Goal: Transaction & Acquisition: Purchase product/service

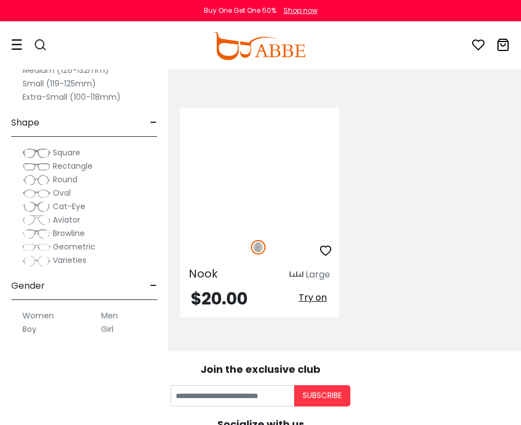
scroll to position [316, 0]
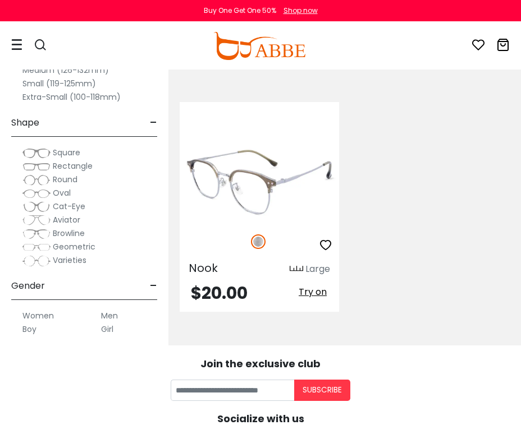
click at [262, 185] on img at bounding box center [259, 183] width 159 height 80
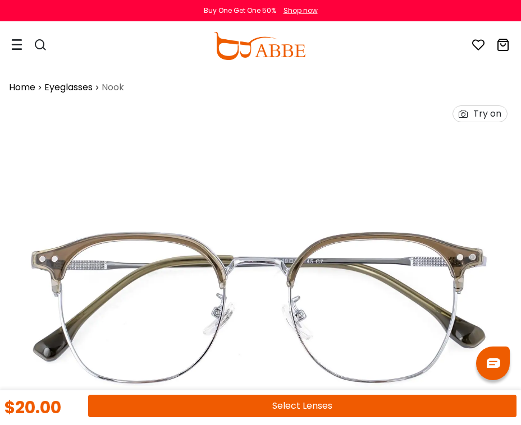
scroll to position [0, 2]
click at [482, 113] on div "Try on" at bounding box center [487, 114] width 28 height 16
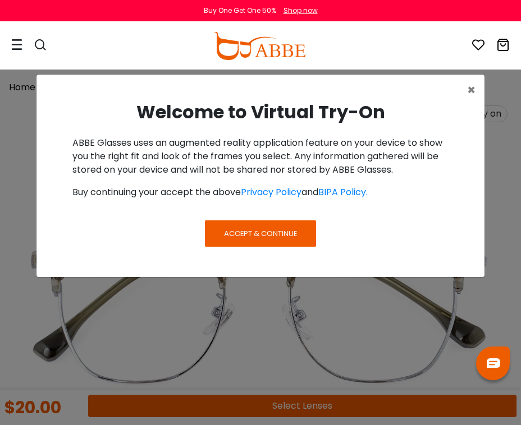
click at [249, 230] on span "Accept & Continue" at bounding box center [260, 233] width 73 height 11
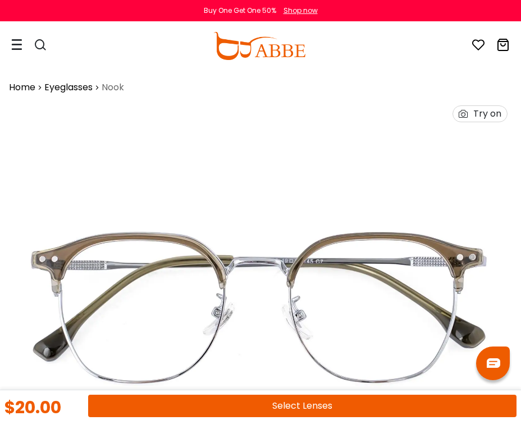
click at [488, 116] on div "Try on" at bounding box center [487, 114] width 28 height 16
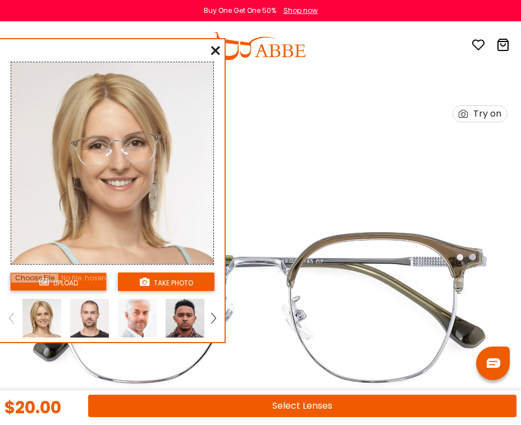
click at [74, 285] on input "file" at bounding box center [58, 282] width 97 height 19
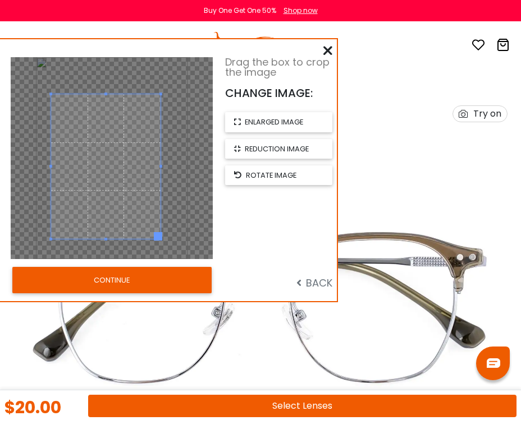
drag, startPoint x: 172, startPoint y: 78, endPoint x: 160, endPoint y: 95, distance: 20.6
click at [160, 95] on span at bounding box center [160, 94] width 3 height 3
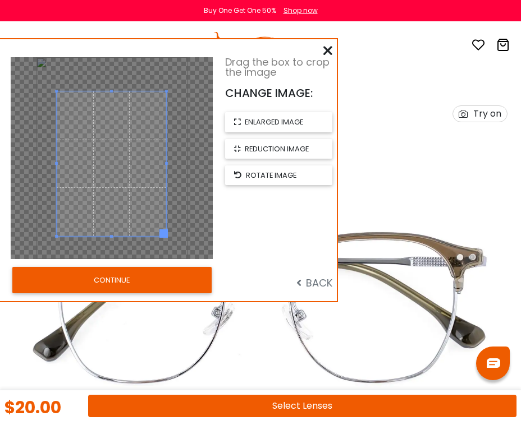
drag, startPoint x: 103, startPoint y: 159, endPoint x: 108, endPoint y: 157, distance: 6.3
click at [108, 157] on span at bounding box center [111, 163] width 109 height 145
click at [136, 280] on button "CONTINUE" at bounding box center [111, 280] width 199 height 26
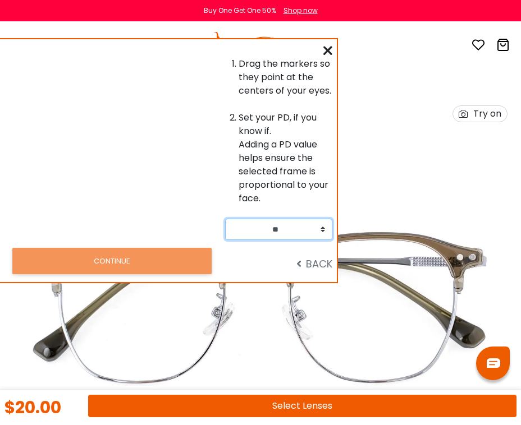
select select "**"
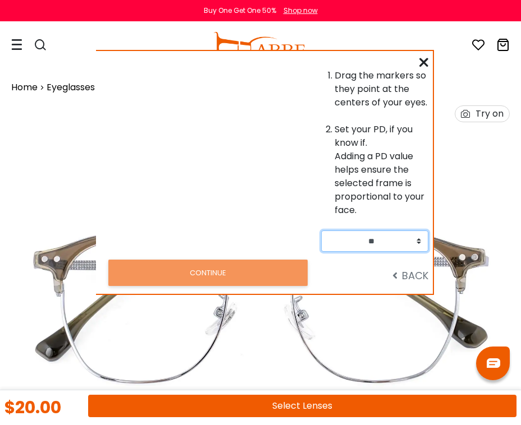
drag, startPoint x: 161, startPoint y: 81, endPoint x: 257, endPoint y: 93, distance: 96.7
click at [257, 93] on div at bounding box center [208, 160] width 226 height 183
click at [423, 62] on icon at bounding box center [423, 62] width 9 height 9
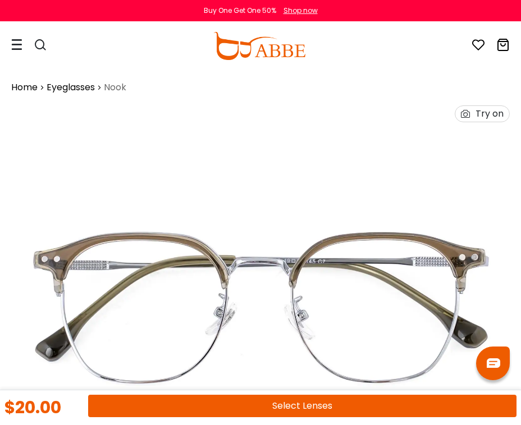
click at [491, 115] on div "Try on" at bounding box center [489, 114] width 28 height 16
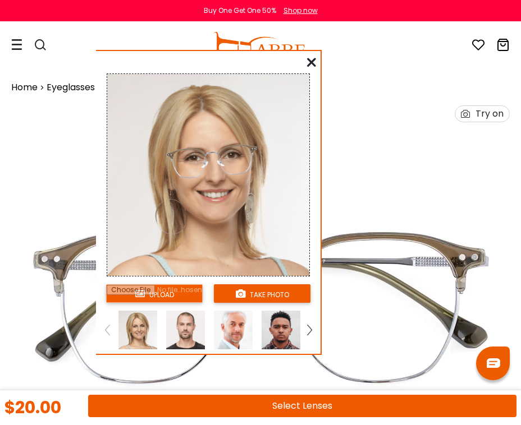
click at [273, 296] on button "take photo" at bounding box center [262, 294] width 97 height 19
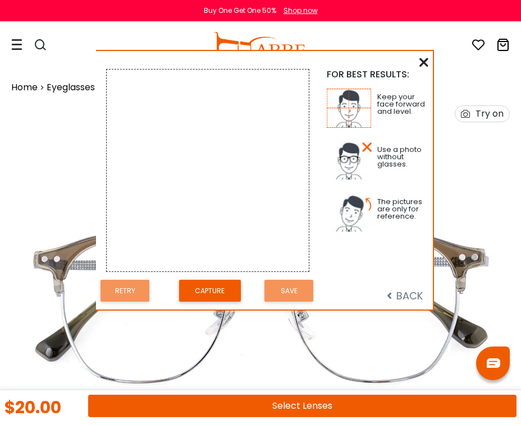
click at [208, 291] on button "Capture" at bounding box center [210, 291] width 62 height 22
click at [423, 59] on icon at bounding box center [423, 62] width 9 height 9
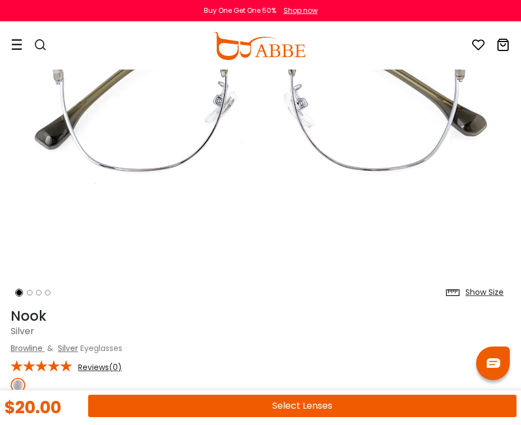
scroll to position [227, 1]
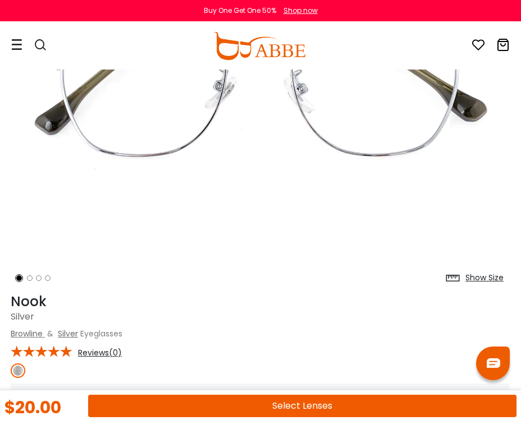
click at [276, 406] on button "Select Lenses" at bounding box center [302, 406] width 428 height 22
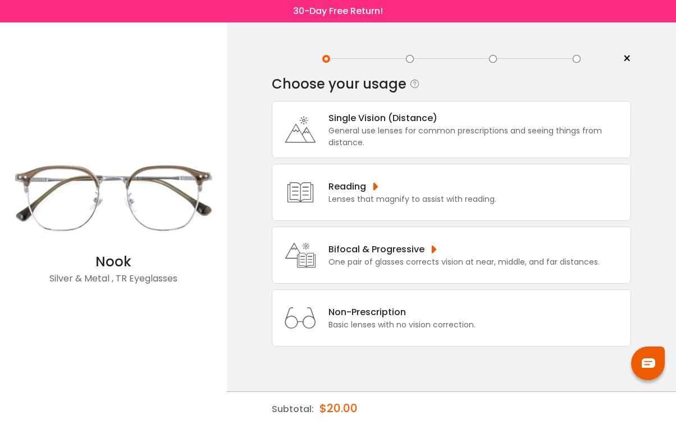
click at [356, 141] on div "General use lenses for common prescriptions and seeing things from distance." at bounding box center [476, 137] width 296 height 24
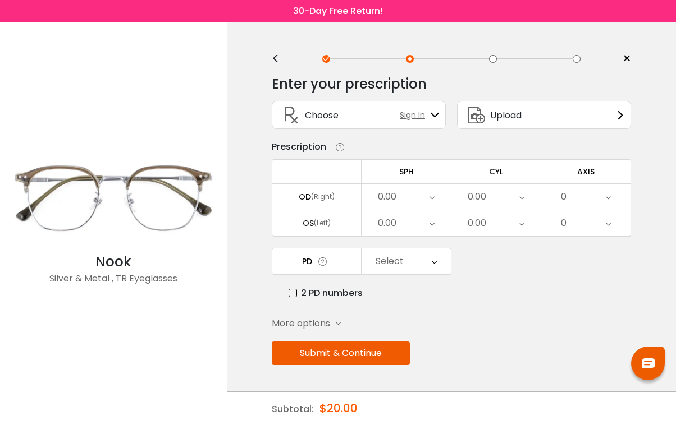
click at [479, 201] on div "0.00" at bounding box center [477, 197] width 19 height 22
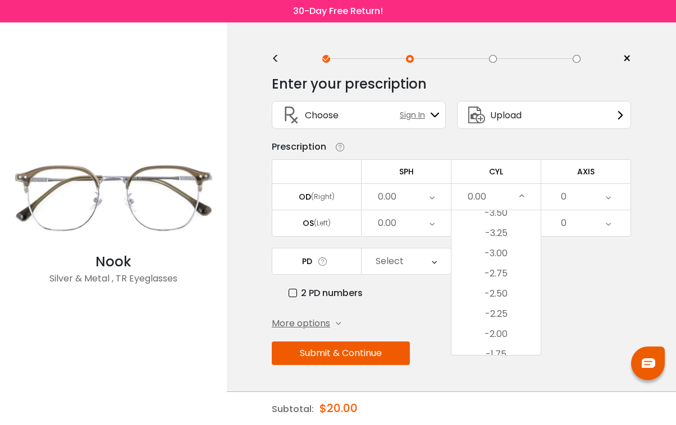
scroll to position [212, 0]
click at [496, 273] on li "-2.75" at bounding box center [495, 271] width 89 height 20
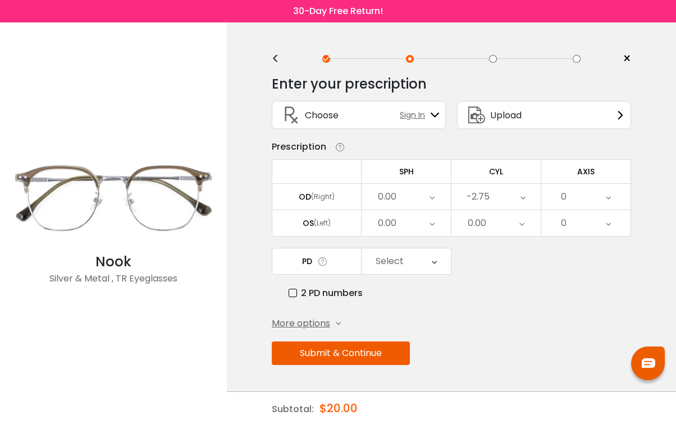
click at [520, 203] on div "0" at bounding box center [585, 197] width 89 height 26
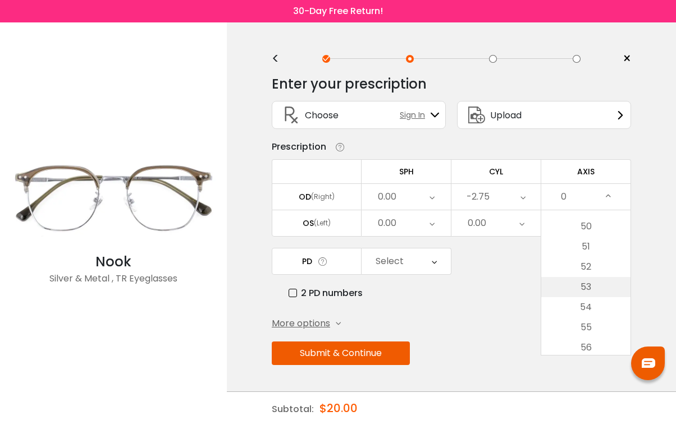
scroll to position [1002, 0]
click at [520, 233] on li "50" at bounding box center [585, 229] width 89 height 20
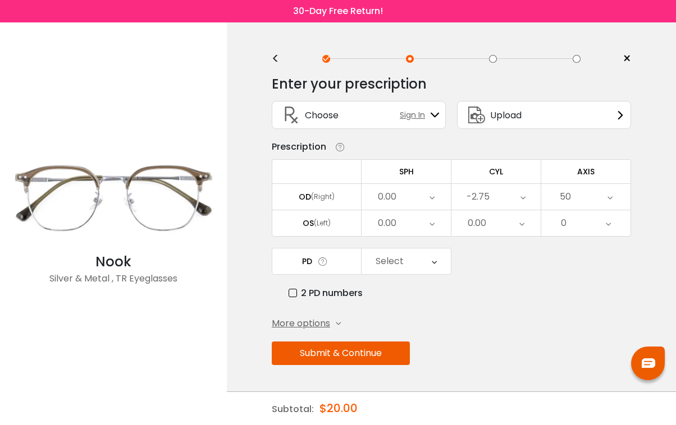
click at [397, 228] on div "0.00" at bounding box center [405, 223] width 89 height 26
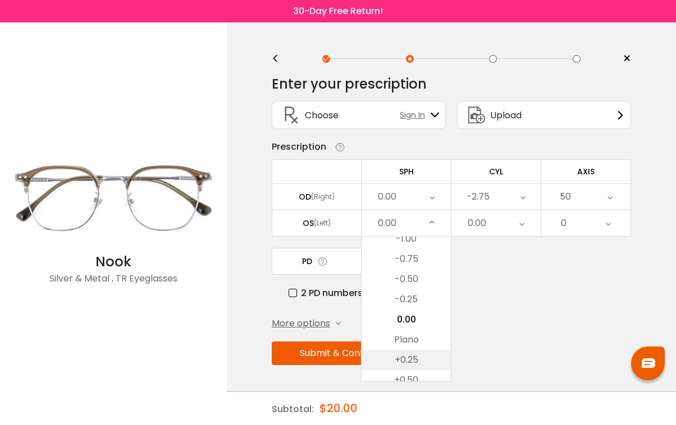
click at [412, 359] on li "+0.25" at bounding box center [405, 360] width 89 height 20
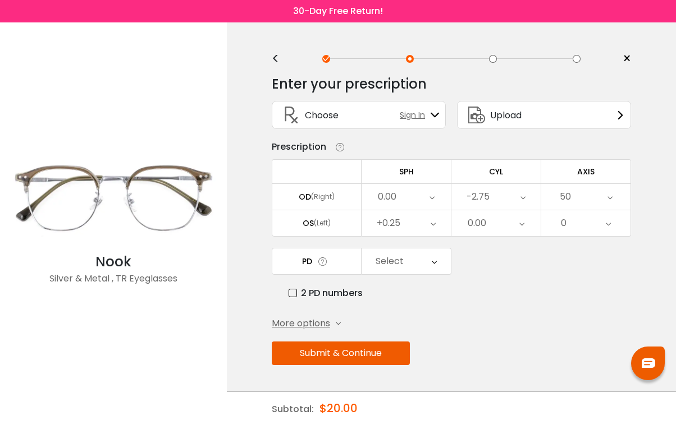
click at [482, 228] on div "0.00" at bounding box center [477, 223] width 19 height 22
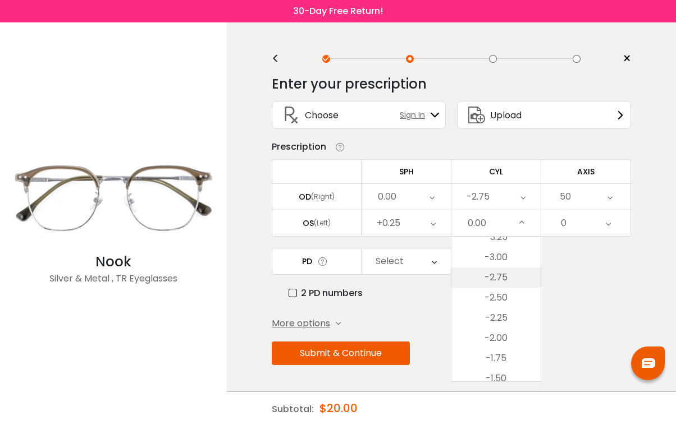
scroll to position [245, 0]
click at [491, 286] on li "-2.50" at bounding box center [495, 284] width 89 height 20
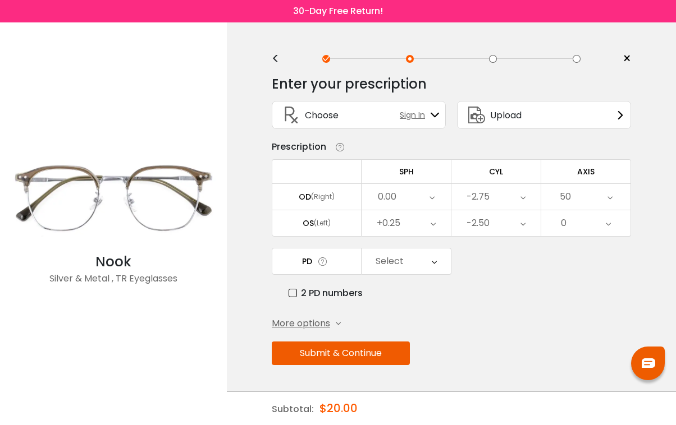
click at [520, 226] on div "0" at bounding box center [585, 223] width 89 height 26
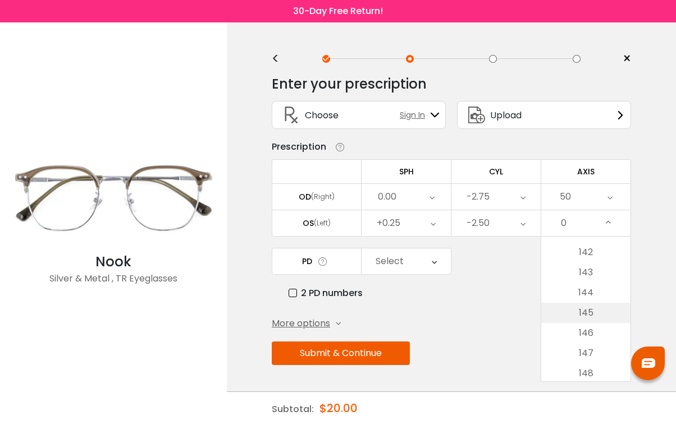
scroll to position [2872, 0]
click at [520, 307] on li "145" at bounding box center [585, 305] width 89 height 20
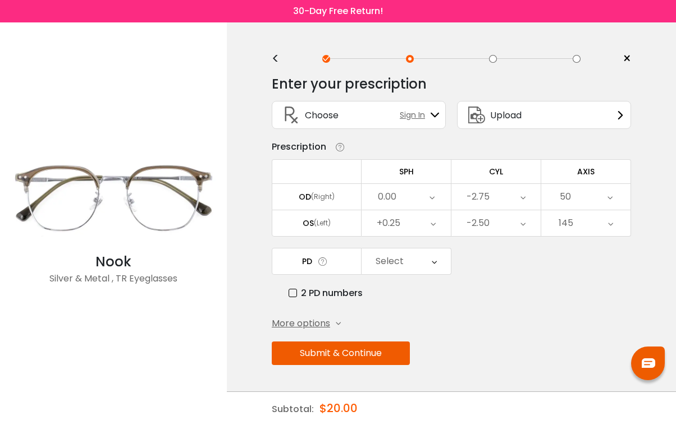
click at [402, 268] on div "Select" at bounding box center [389, 261] width 28 height 22
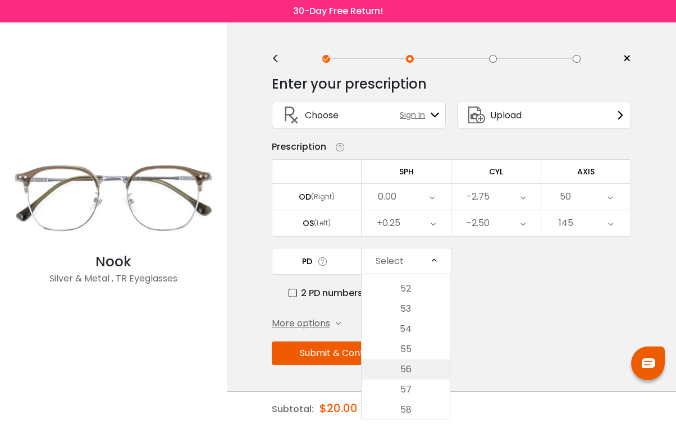
scroll to position [122, 0]
click at [414, 409] on li "58" at bounding box center [405, 405] width 88 height 20
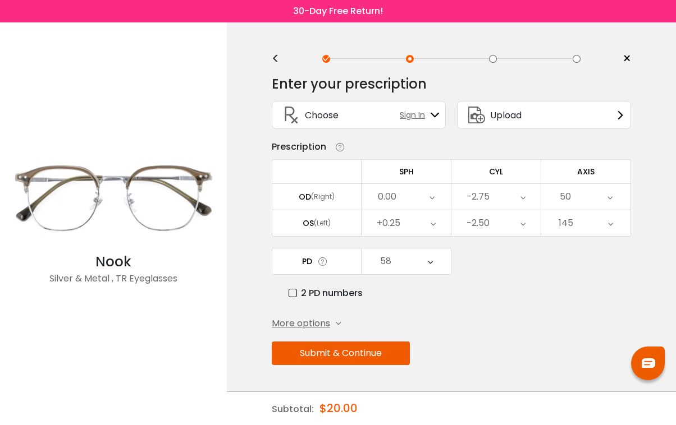
click at [359, 363] on button "Submit & Continue" at bounding box center [341, 354] width 138 height 24
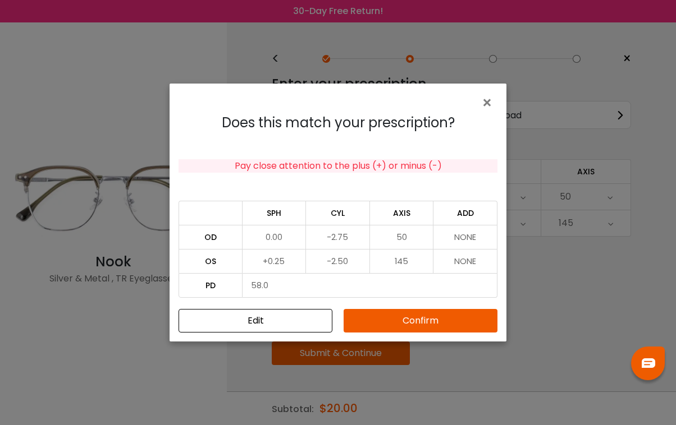
click at [394, 324] on button "Confirm" at bounding box center [421, 321] width 154 height 24
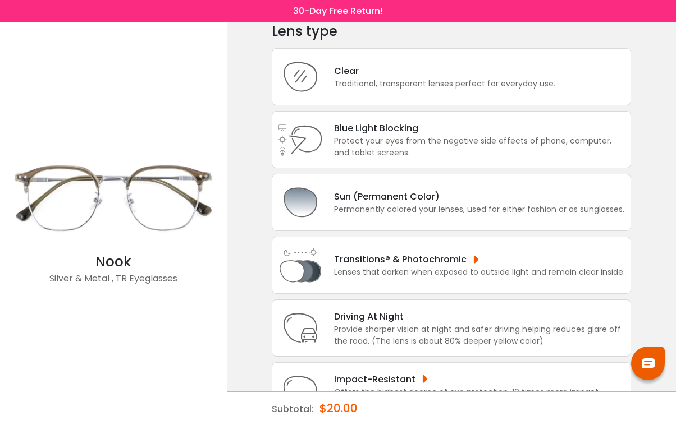
scroll to position [53, 0]
click at [400, 90] on div "Traditional, transparent lenses perfect for everyday use." at bounding box center [444, 84] width 221 height 12
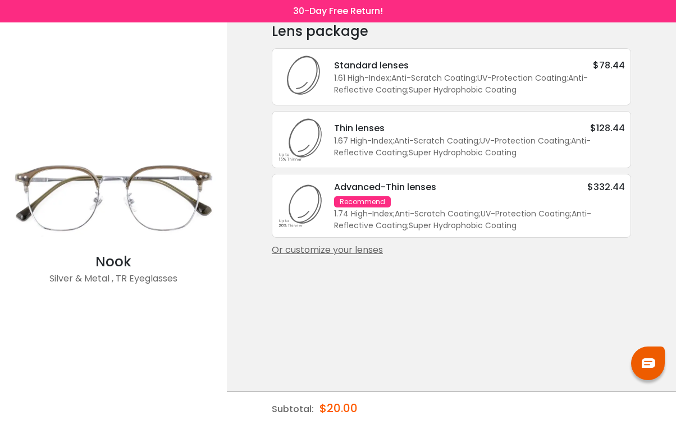
scroll to position [0, 0]
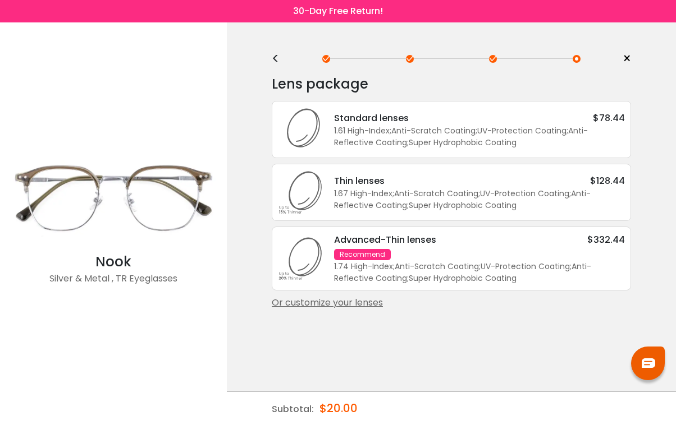
click at [441, 147] on div "1.61 High-Index ; Anti-Scratch Coating ; UV-Protection Coating ; Anti-Reflectiv…" at bounding box center [479, 137] width 291 height 24
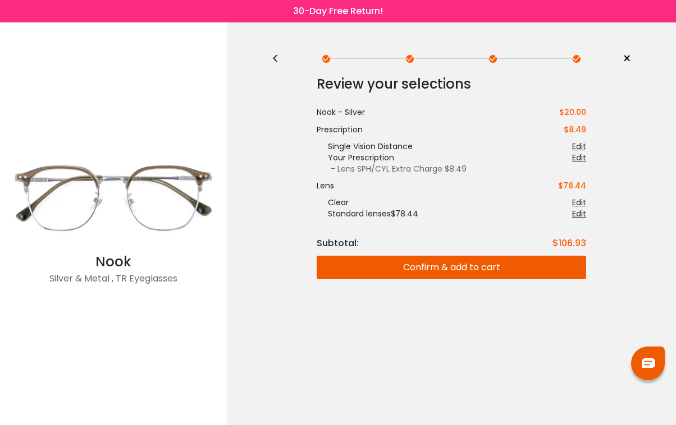
click at [274, 54] on div "<" at bounding box center [280, 58] width 17 height 9
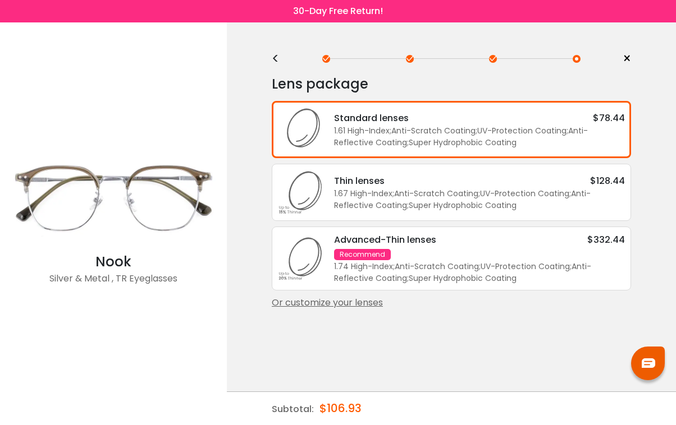
click at [403, 138] on div "1.61 High-Index ; Anti-Scratch Coating ; UV-Protection Coating ; Anti-Reflectiv…" at bounding box center [479, 137] width 291 height 24
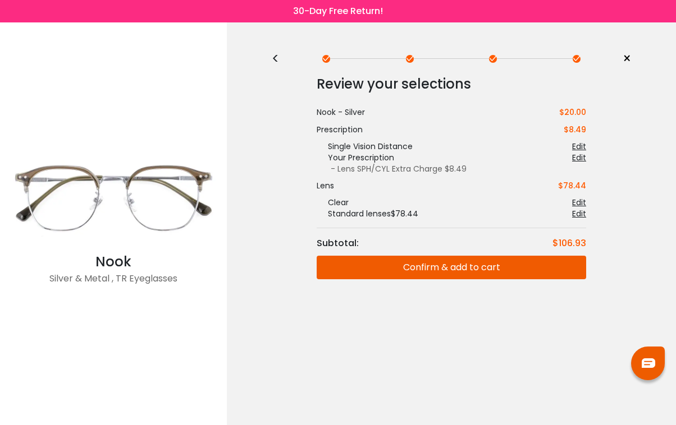
click at [493, 273] on button "Confirm & add to cart" at bounding box center [451, 268] width 269 height 24
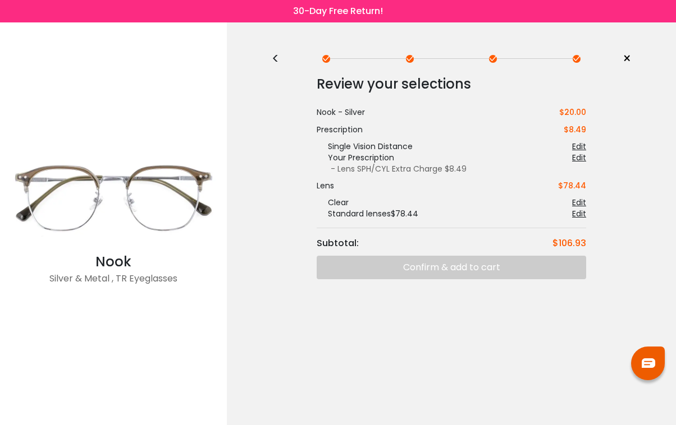
click at [274, 60] on div "<" at bounding box center [280, 58] width 17 height 9
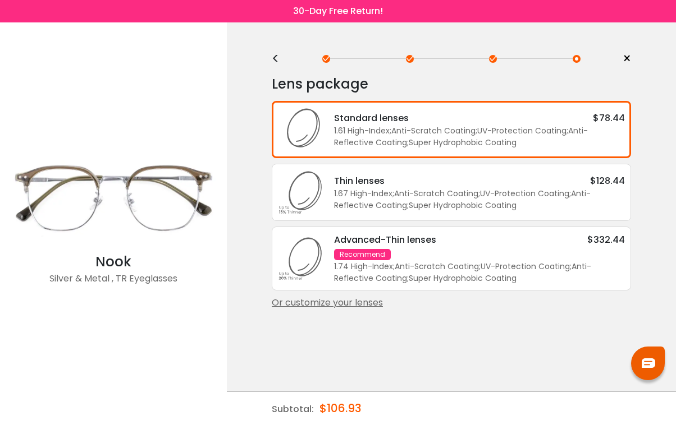
click at [410, 140] on div "1.61 High-Index ; Anti-Scratch Coating ; UV-Protection Coating ; Anti-Reflectiv…" at bounding box center [479, 137] width 291 height 24
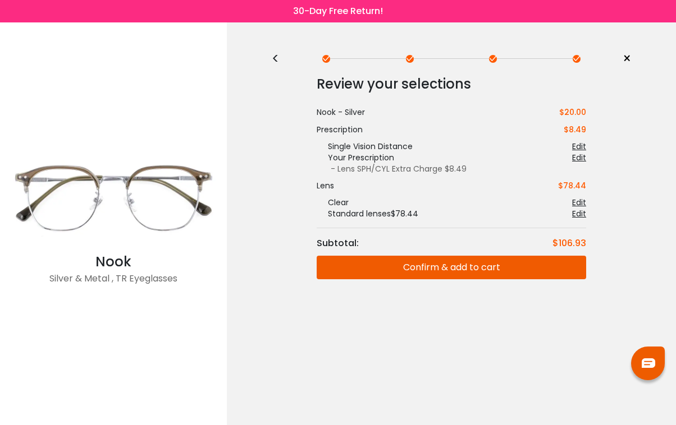
click at [447, 265] on button "Confirm & add to cart" at bounding box center [451, 268] width 269 height 24
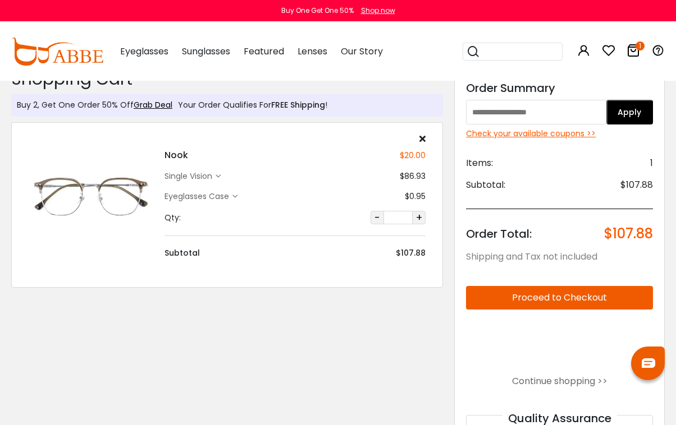
scroll to position [25, 0]
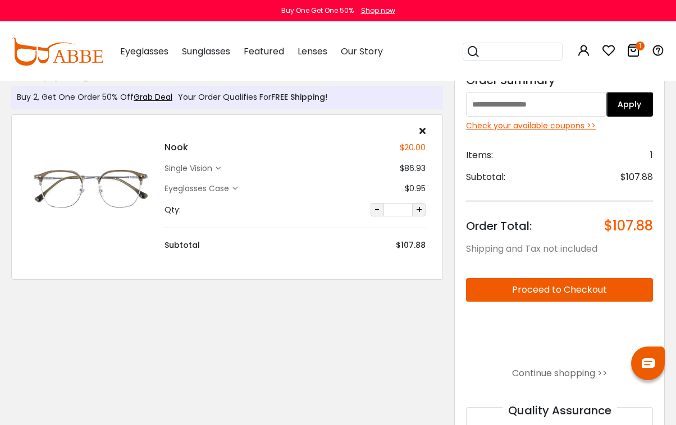
click at [541, 129] on div "Check your available coupons >>" at bounding box center [559, 126] width 187 height 12
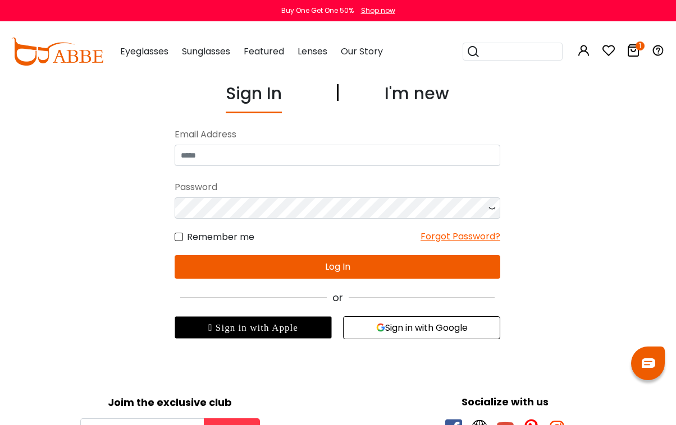
scroll to position [0, 1]
click at [628, 59] on div "1" at bounding box center [632, 51] width 13 height 58
click at [633, 52] on icon at bounding box center [632, 50] width 13 height 13
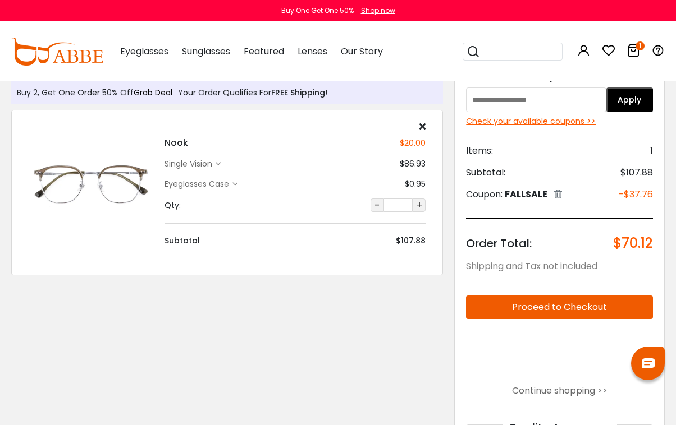
scroll to position [32, 0]
